Goal: Task Accomplishment & Management: Use online tool/utility

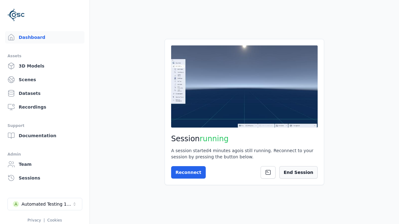
click at [294, 178] on button "End Session" at bounding box center [298, 172] width 38 height 12
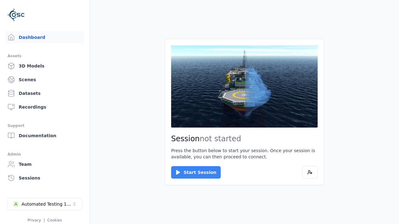
click at [192, 173] on button "Start Session" at bounding box center [196, 172] width 50 height 12
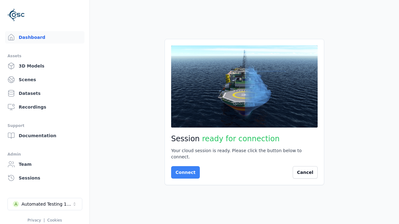
click at [184, 170] on button "Connect" at bounding box center [185, 172] width 29 height 12
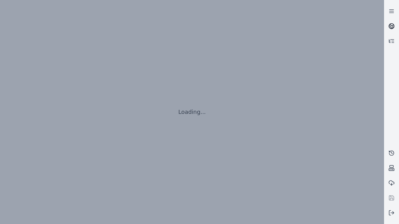
click at [392, 26] on icon at bounding box center [392, 25] width 4 height 2
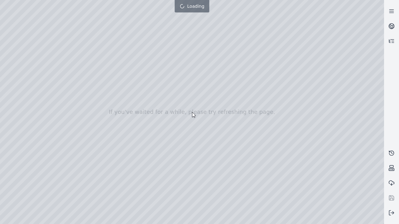
click at [14, 57] on div at bounding box center [192, 112] width 384 height 224
